Goal: Information Seeking & Learning: Learn about a topic

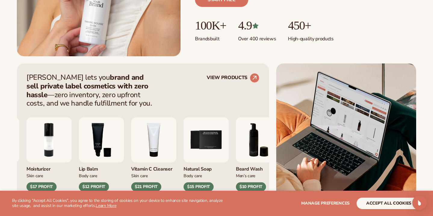
scroll to position [191, 0]
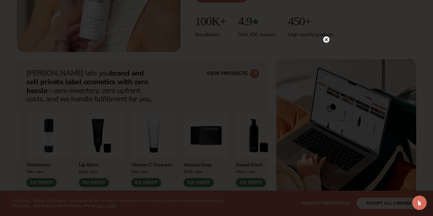
click at [325, 38] on icon at bounding box center [325, 39] width 3 height 3
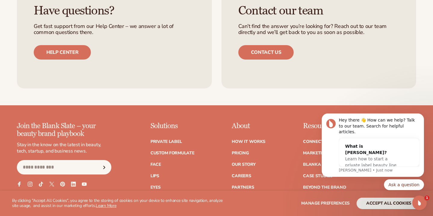
scroll to position [2481, 0]
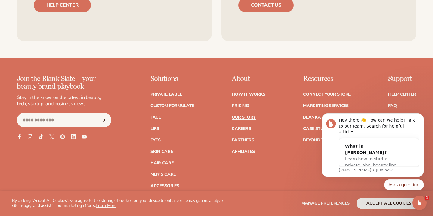
click at [248, 115] on link "Our Story" at bounding box center [243, 117] width 24 height 4
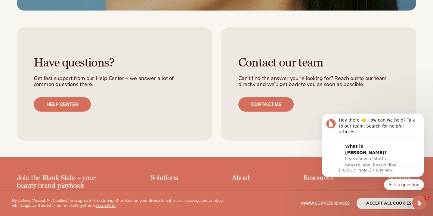
scroll to position [1842, 0]
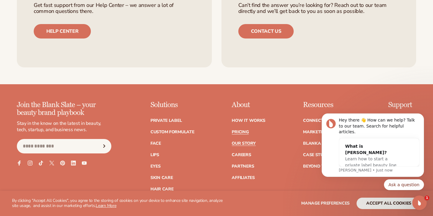
click at [236, 130] on link "Pricing" at bounding box center [239, 132] width 17 height 4
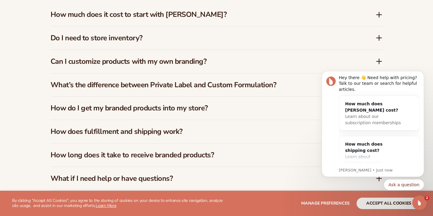
scroll to position [907, 0]
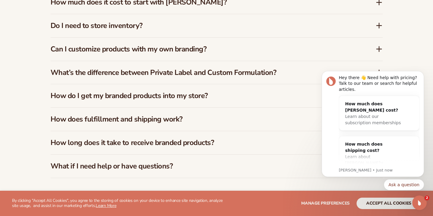
click at [103, 84] on div "How do I get my branded products into my store?" at bounding box center [216, 95] width 332 height 23
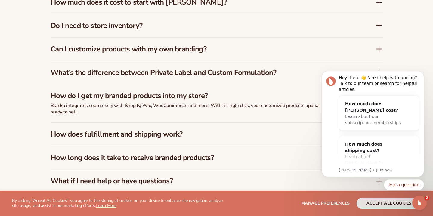
click at [108, 69] on h3 "What’s the difference between Private Label and Custom Formulation?" at bounding box center [203, 72] width 307 height 9
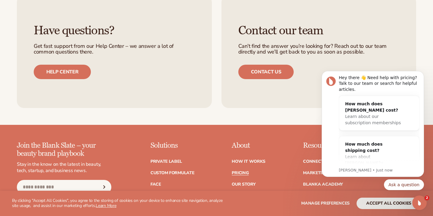
click at [11, 60] on div "Have questions? Get fast support from our Help Center – we answer a lot of comm…" at bounding box center [216, 51] width 433 height 147
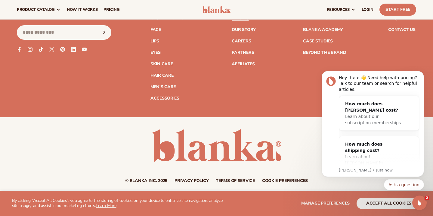
scroll to position [1478, 0]
